Goal: Task Accomplishment & Management: Use online tool/utility

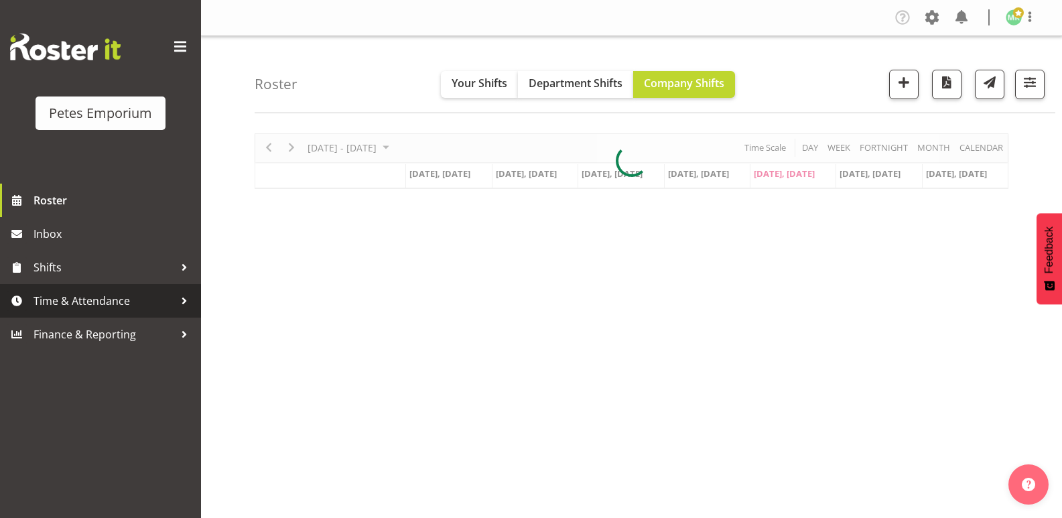
click at [44, 298] on span "Time & Attendance" at bounding box center [104, 301] width 141 height 20
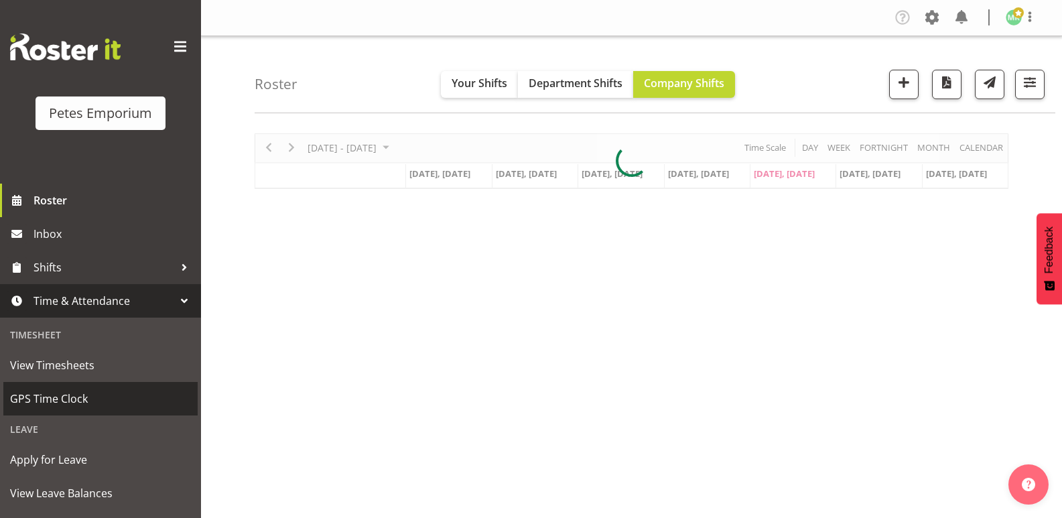
click at [54, 407] on span "GPS Time Clock" at bounding box center [100, 399] width 181 height 20
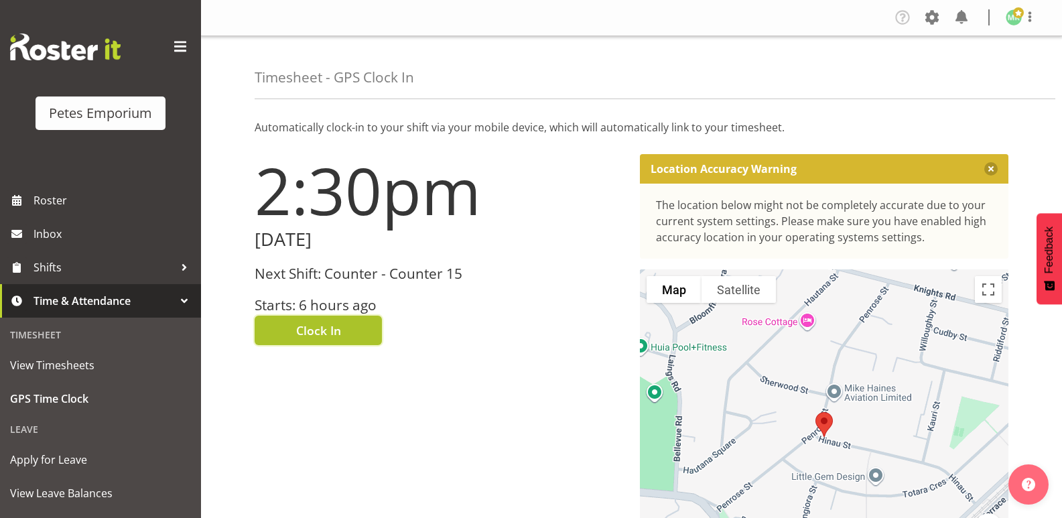
click at [343, 330] on button "Clock In" at bounding box center [318, 330] width 127 height 29
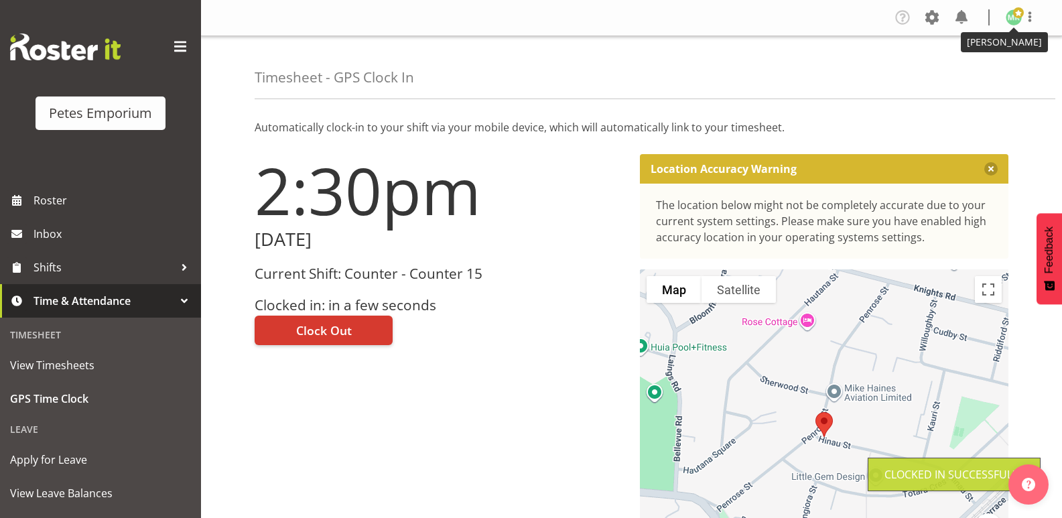
click at [1016, 18] on span at bounding box center [1018, 12] width 11 height 11
click at [941, 70] on link "Log Out" at bounding box center [973, 70] width 129 height 24
